Goal: Go to known website: Go to known website

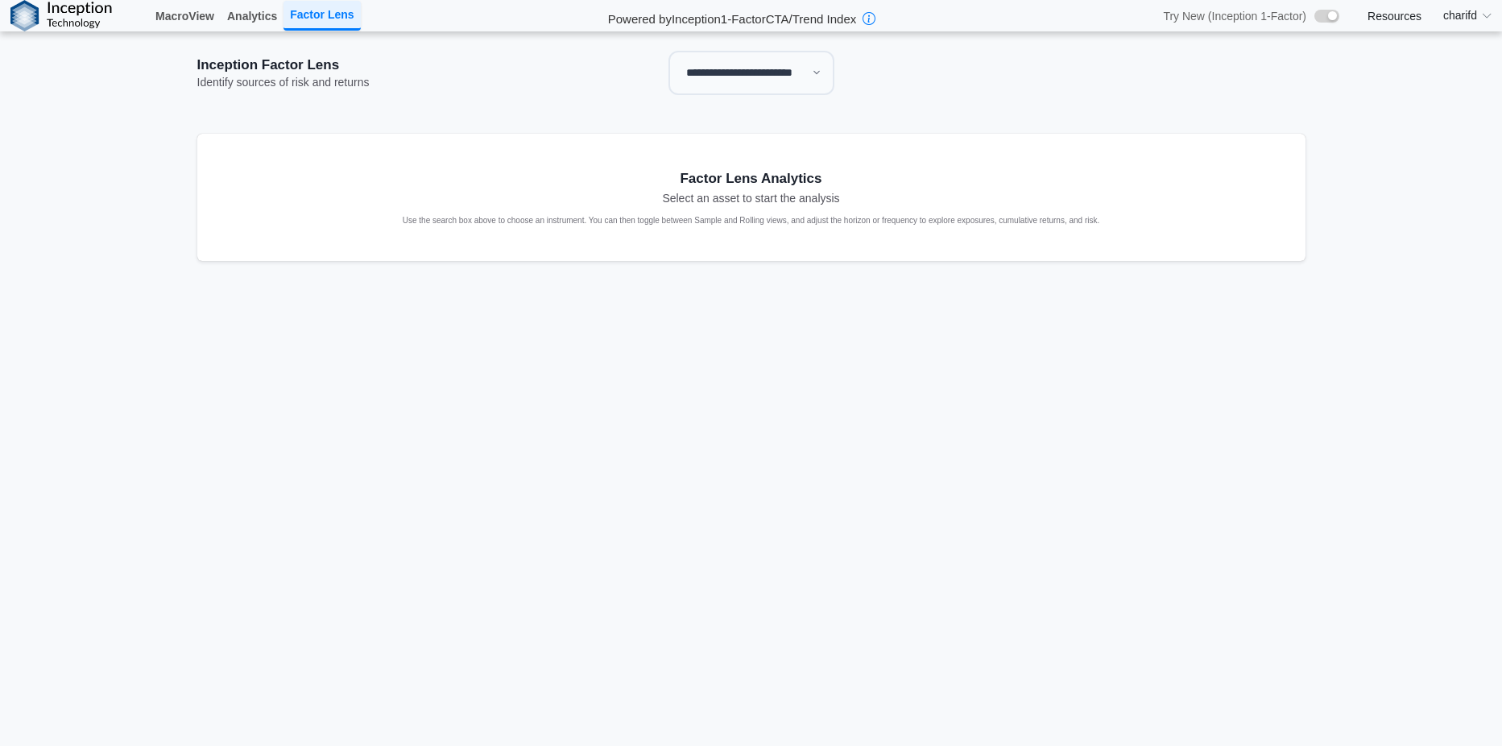
click at [1477, 18] on span "charifd" at bounding box center [1460, 15] width 34 height 17
click at [1444, 51] on link "Log in" at bounding box center [1454, 46] width 97 height 30
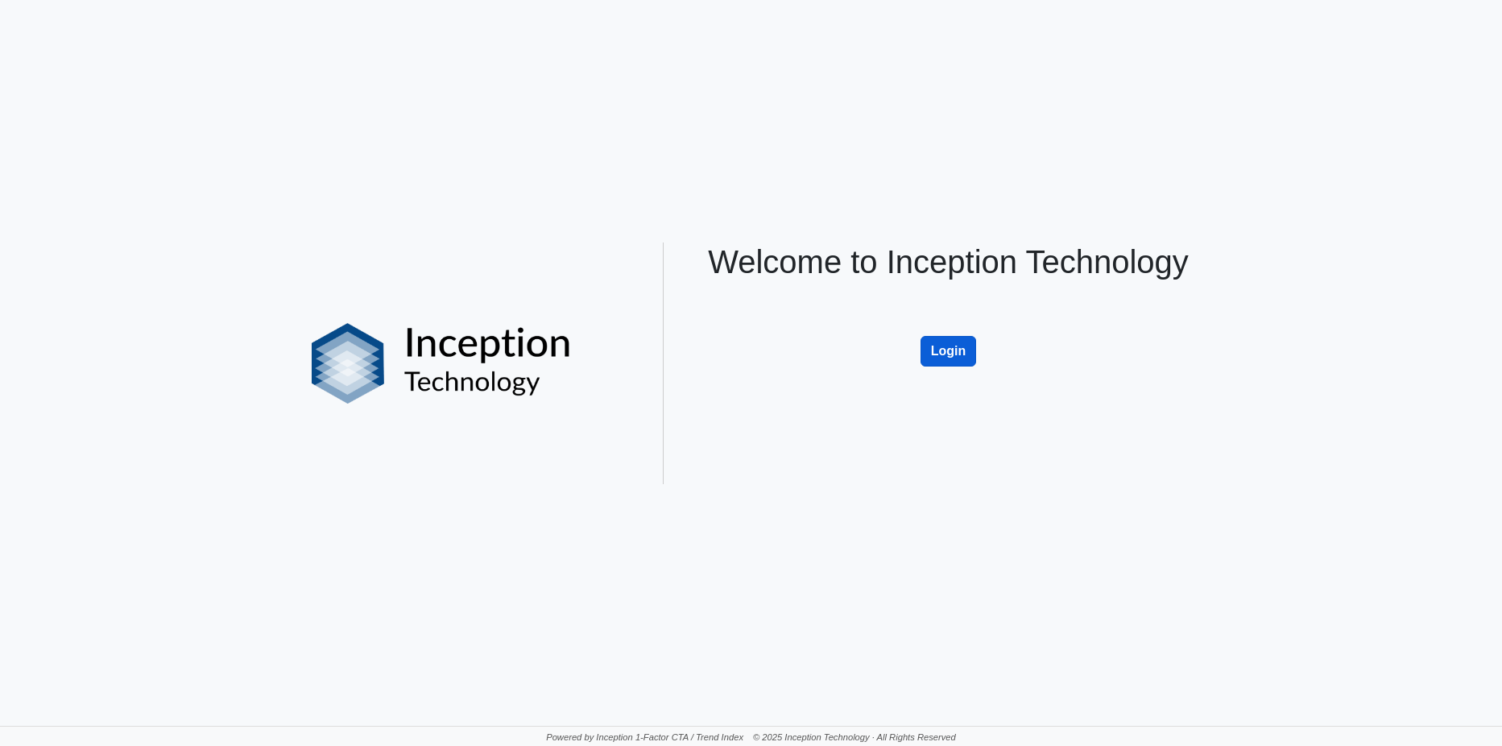
click at [938, 352] on button "Login" at bounding box center [949, 351] width 56 height 31
